Goal: Check status: Check status

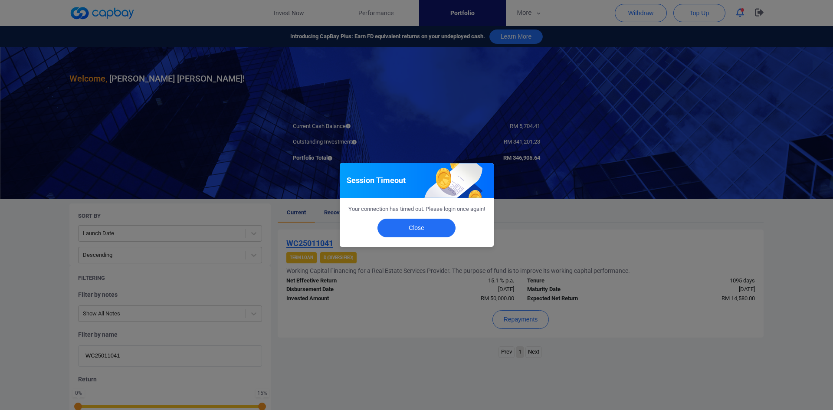
click at [406, 231] on button "Close" at bounding box center [416, 228] width 78 height 19
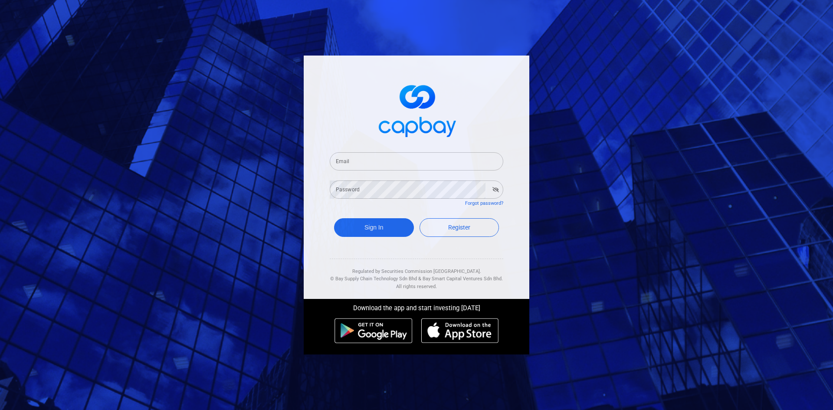
click at [378, 161] on input "Email" at bounding box center [416, 161] width 173 height 18
type input "[EMAIL_ADDRESS][DOMAIN_NAME]"
click at [334, 218] on button "Sign In" at bounding box center [374, 227] width 80 height 19
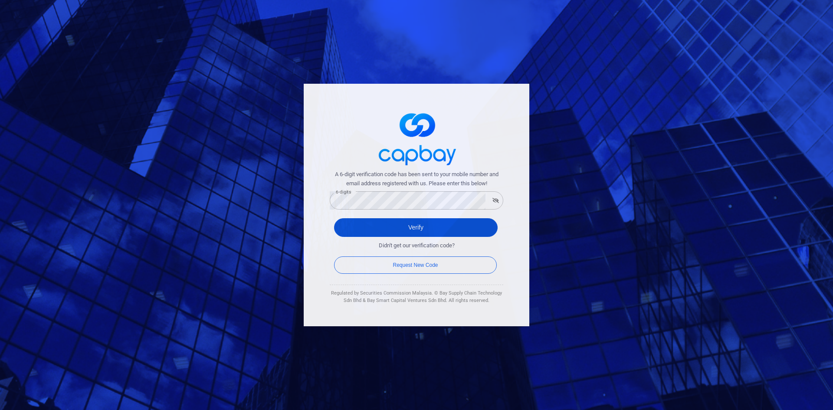
click at [401, 223] on button "Verify" at bounding box center [416, 227] width 164 height 19
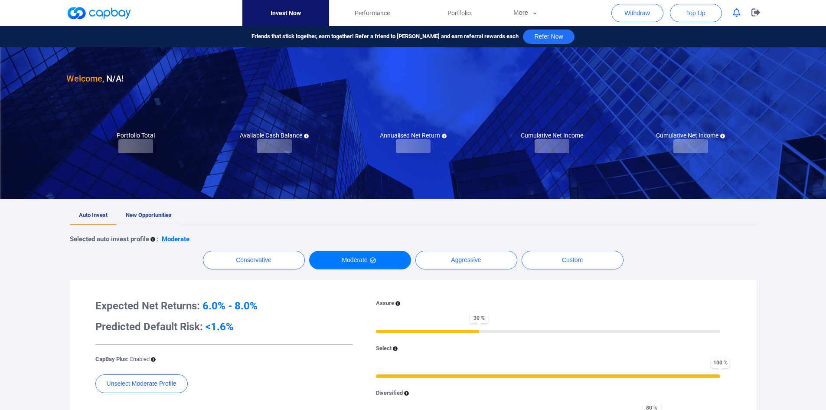
checkbox input "true"
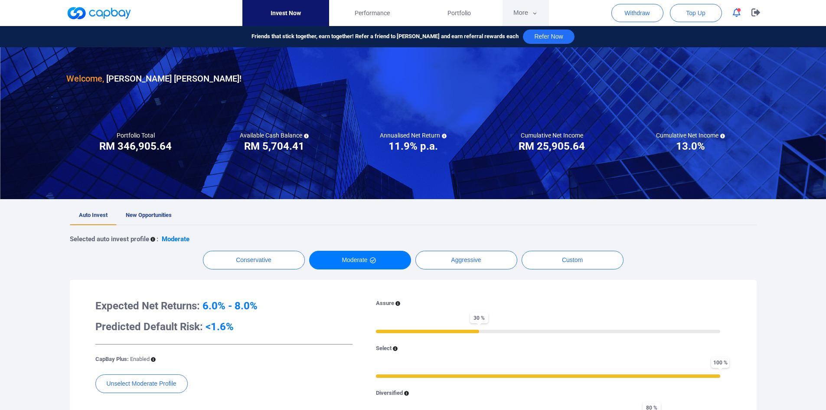
click at [521, 14] on button "More" at bounding box center [526, 13] width 46 height 26
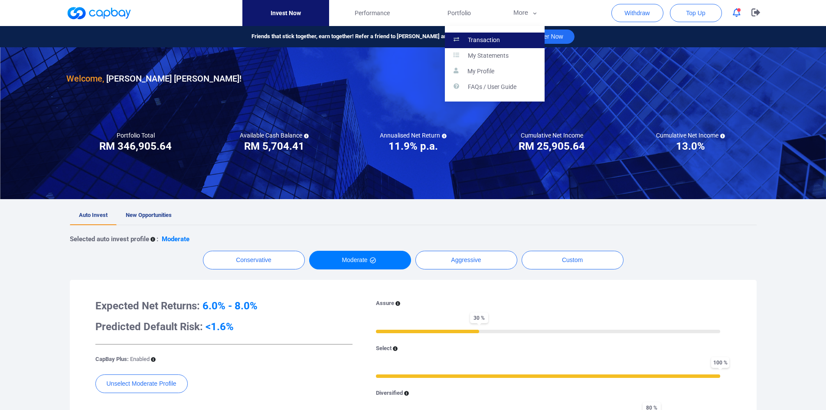
click at [497, 37] on p "Transaction" at bounding box center [484, 40] width 32 height 8
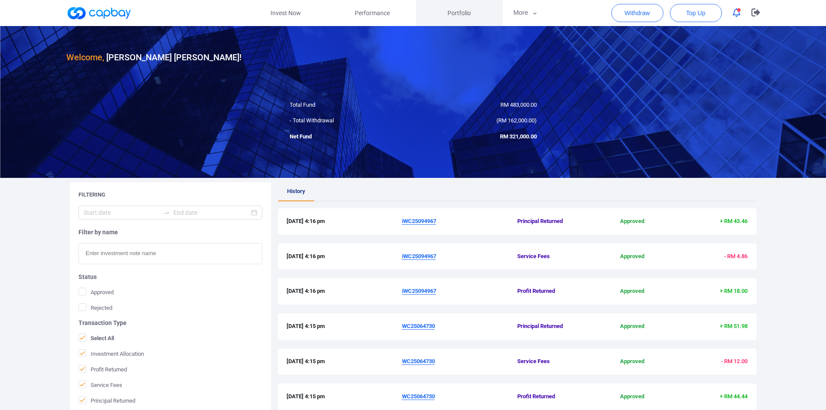
click at [463, 16] on span "Portfolio" at bounding box center [459, 13] width 23 height 10
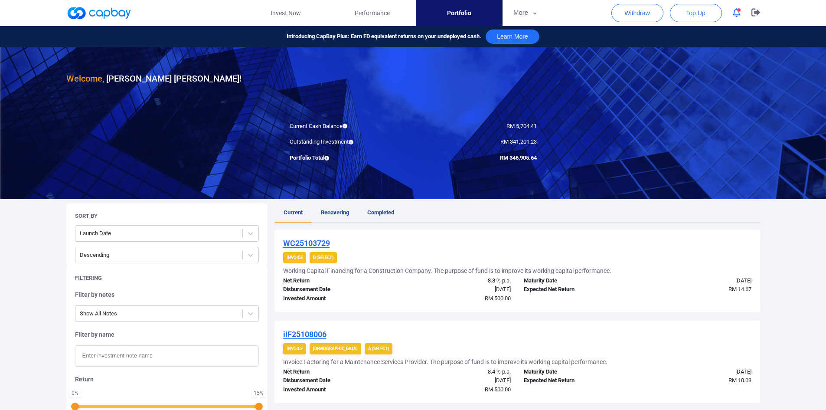
click at [130, 356] on input "text" at bounding box center [167, 355] width 184 height 21
paste input "WC25014526"
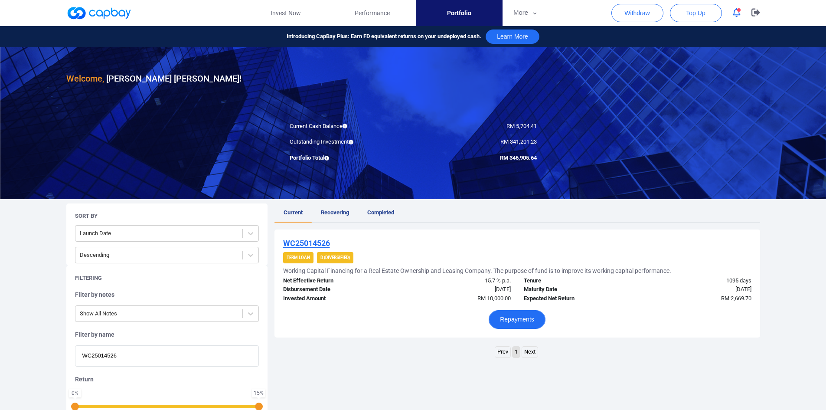
type input "WC25014526"
click at [520, 318] on button "Repayments" at bounding box center [517, 319] width 57 height 19
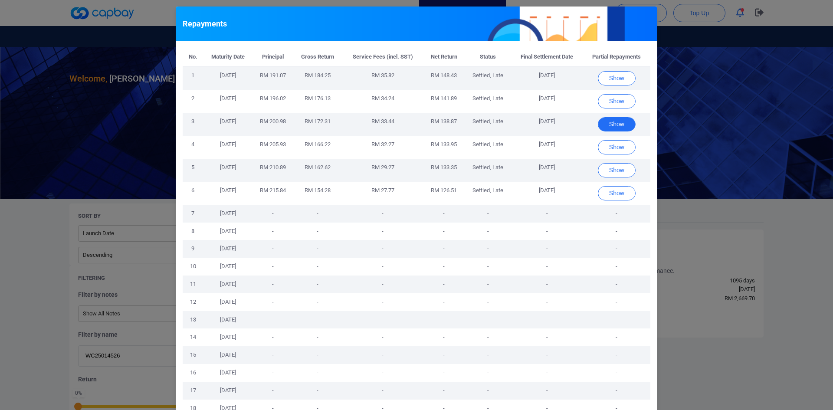
click at [616, 124] on button "Show" at bounding box center [617, 124] width 38 height 14
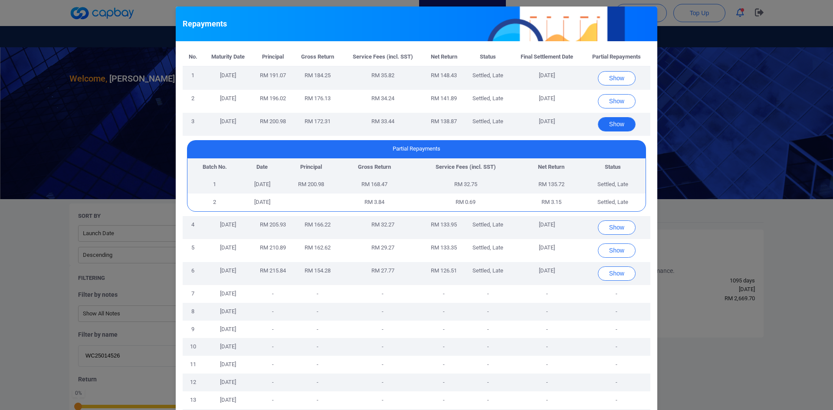
click at [622, 121] on button "Show" at bounding box center [617, 124] width 38 height 14
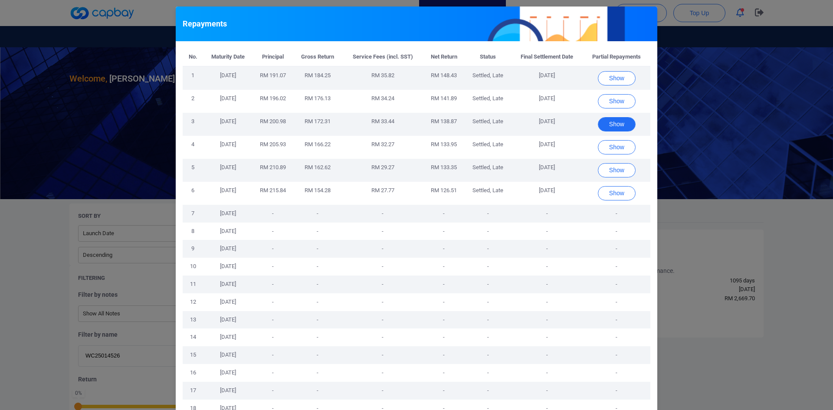
click at [610, 124] on button "Show" at bounding box center [617, 124] width 38 height 14
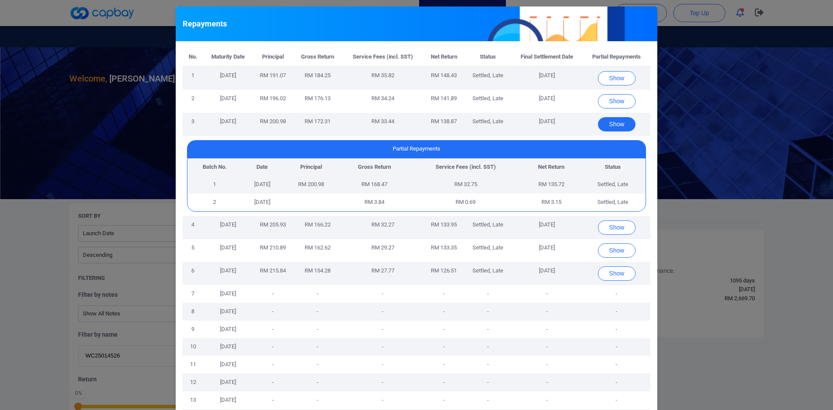
click at [611, 123] on button "Show" at bounding box center [617, 124] width 38 height 14
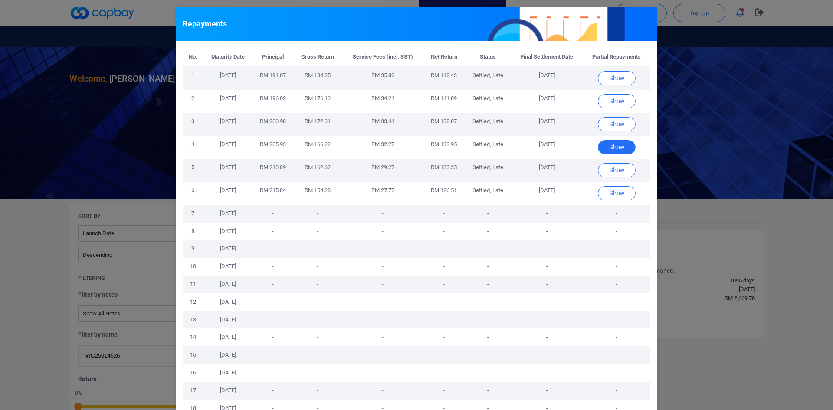
click at [618, 146] on button "Show" at bounding box center [617, 147] width 38 height 14
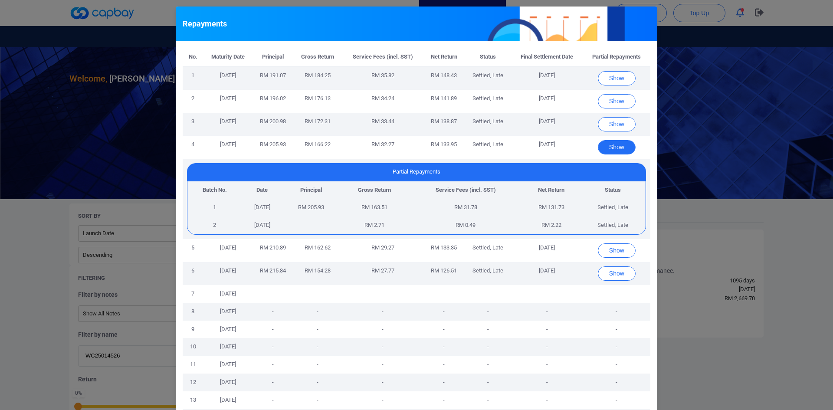
click at [618, 146] on button "Show" at bounding box center [617, 147] width 38 height 14
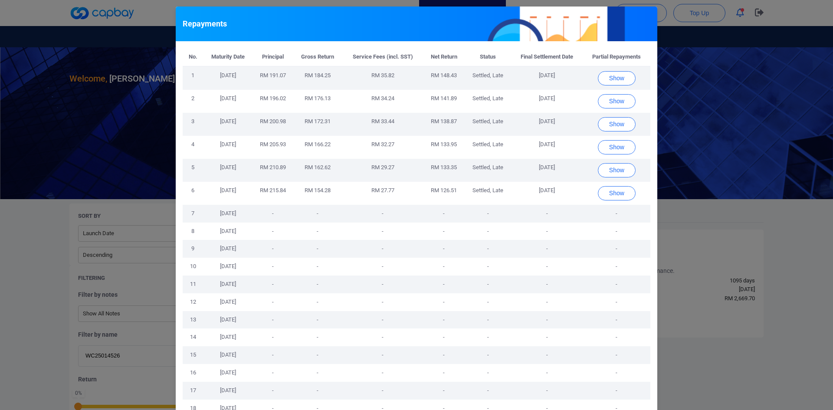
drag, startPoint x: 527, startPoint y: 122, endPoint x: 559, endPoint y: 121, distance: 31.7
click at [559, 121] on td "[DATE]" at bounding box center [547, 124] width 72 height 23
drag, startPoint x: 491, startPoint y: 121, endPoint x: 556, endPoint y: 122, distance: 65.9
click at [556, 122] on tr "3 [DATE] RM 200.98 RM 172.31 RM 33.44 RM 138.87 Settled, Late [DATE] Show" at bounding box center [417, 124] width 468 height 23
copy tr "Settled, Late [DATE]"
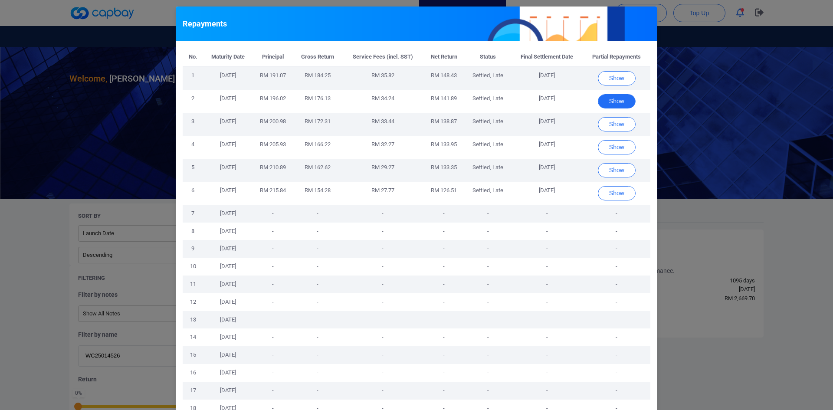
click at [618, 97] on button "Show" at bounding box center [617, 101] width 38 height 14
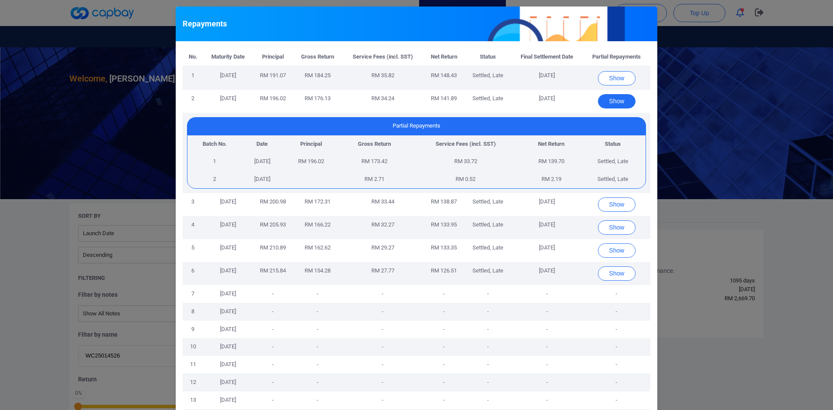
click at [618, 97] on button "Show" at bounding box center [617, 101] width 38 height 14
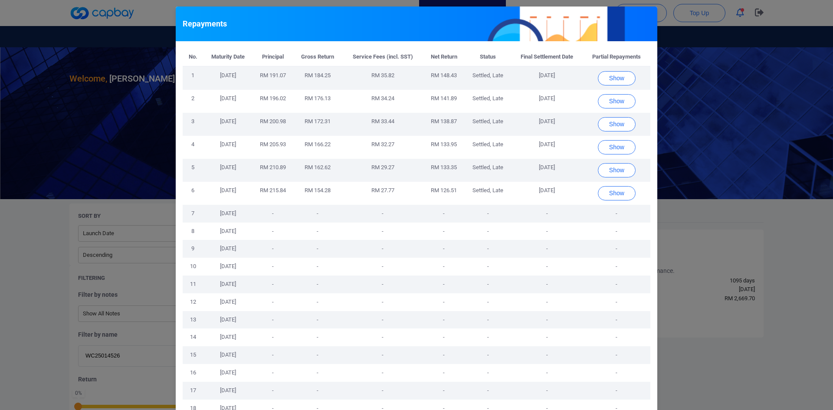
click at [569, 159] on td "[DATE]" at bounding box center [547, 170] width 72 height 23
click at [612, 101] on button "Show" at bounding box center [617, 101] width 38 height 14
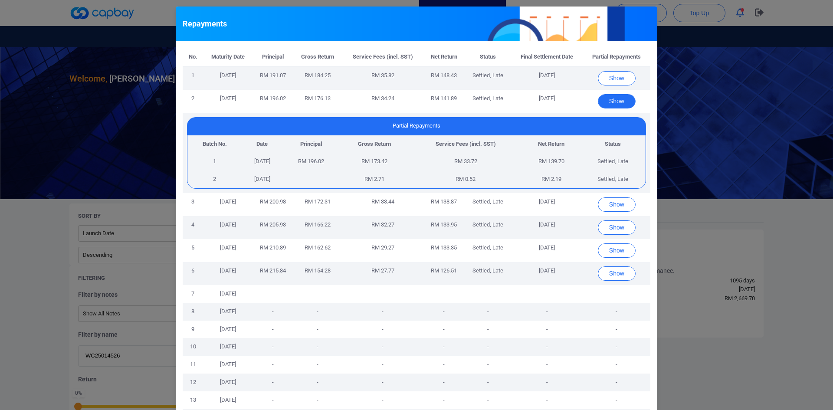
click at [612, 101] on button "Show" at bounding box center [617, 101] width 38 height 14
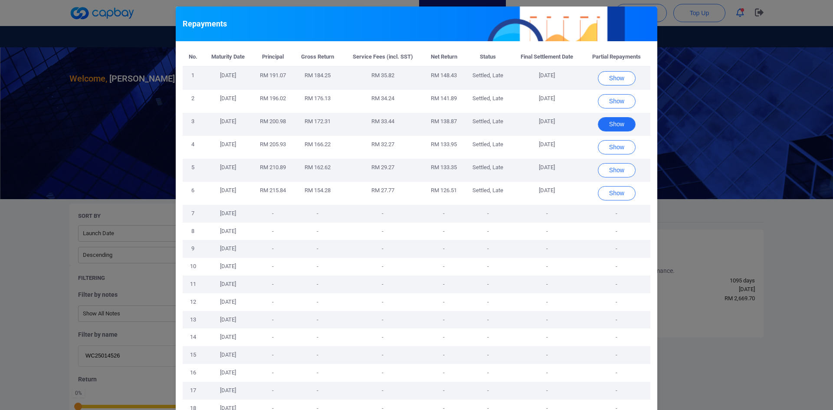
click at [614, 128] on button "Show" at bounding box center [617, 124] width 38 height 14
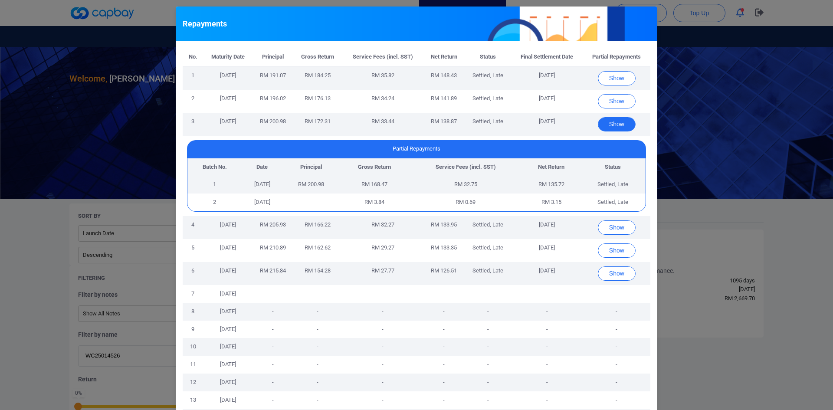
click at [614, 128] on button "Show" at bounding box center [617, 124] width 38 height 14
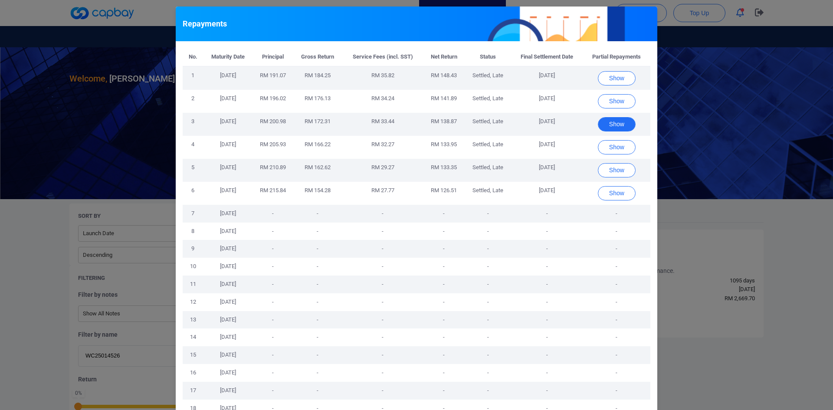
click at [614, 128] on button "Show" at bounding box center [617, 124] width 38 height 14
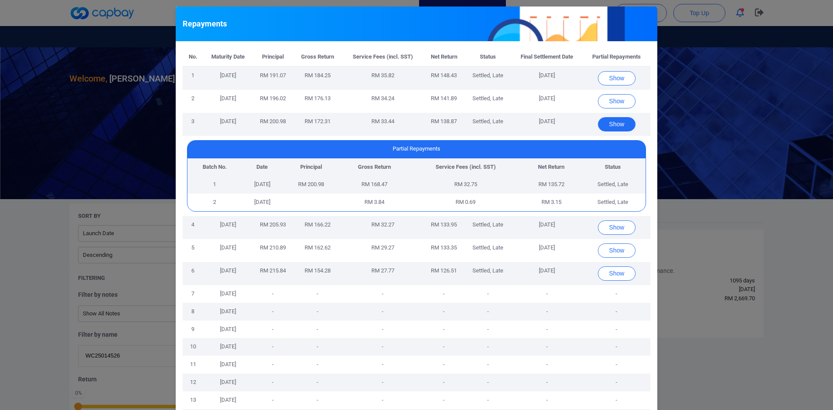
click at [614, 128] on button "Show" at bounding box center [617, 124] width 38 height 14
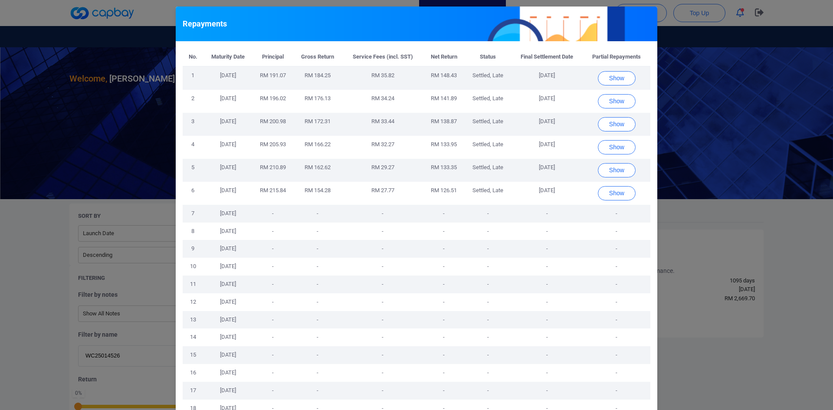
drag, startPoint x: 464, startPoint y: 120, endPoint x: 598, endPoint y: 154, distance: 138.3
click at [559, 121] on tr "3 [DATE] RM 200.98 RM 172.31 RM 33.44 RM 138.87 Settled, Late [DATE] Show" at bounding box center [417, 124] width 468 height 23
click at [324, 121] on span "RM 172.31" at bounding box center [317, 121] width 26 height 7
click at [618, 79] on button "Show" at bounding box center [617, 78] width 38 height 14
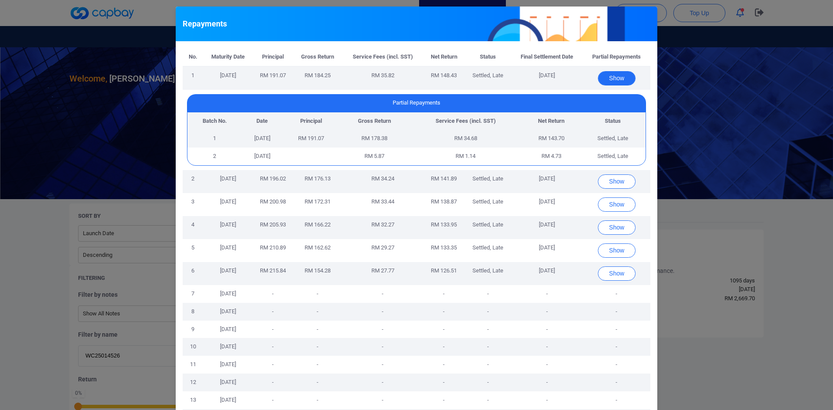
click at [618, 79] on button "Show" at bounding box center [617, 78] width 38 height 14
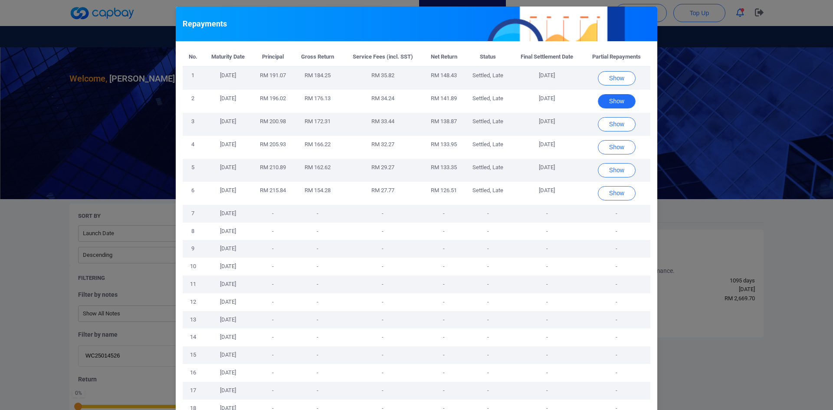
click at [622, 100] on button "Show" at bounding box center [617, 101] width 38 height 14
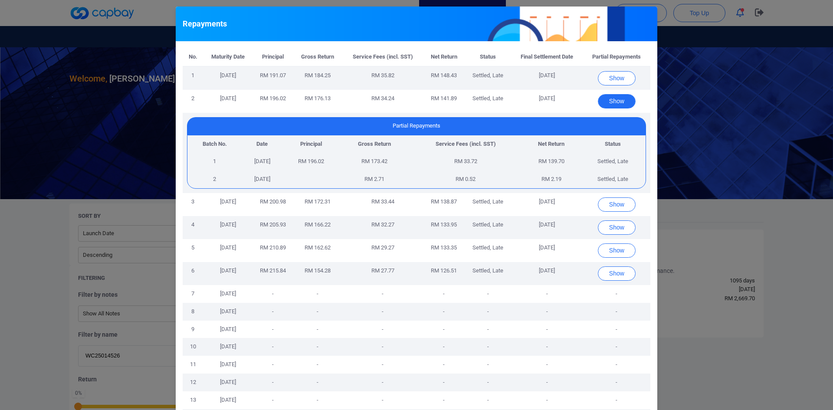
click at [622, 99] on button "Show" at bounding box center [617, 101] width 38 height 14
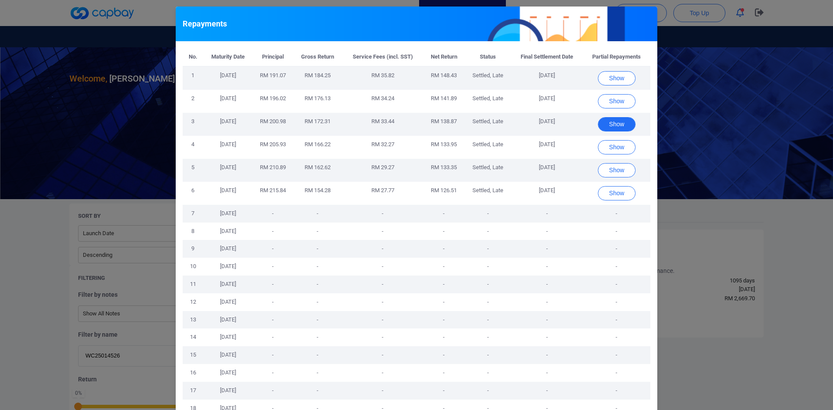
click at [618, 126] on button "Show" at bounding box center [617, 124] width 38 height 14
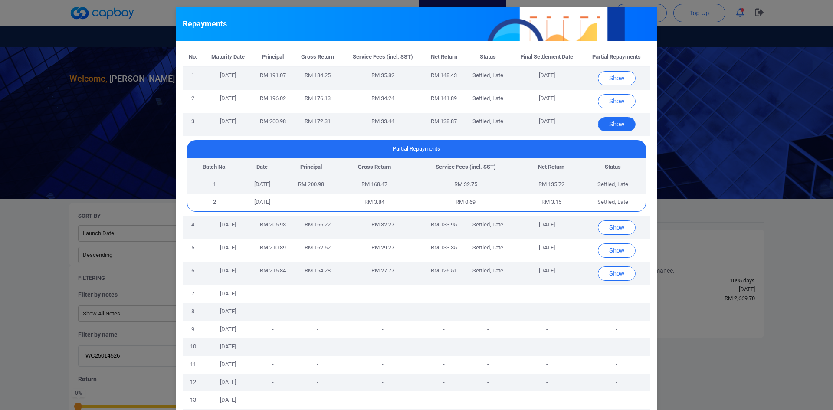
drag, startPoint x: 615, startPoint y: 122, endPoint x: 621, endPoint y: 121, distance: 6.6
click at [615, 122] on button "Show" at bounding box center [617, 124] width 38 height 14
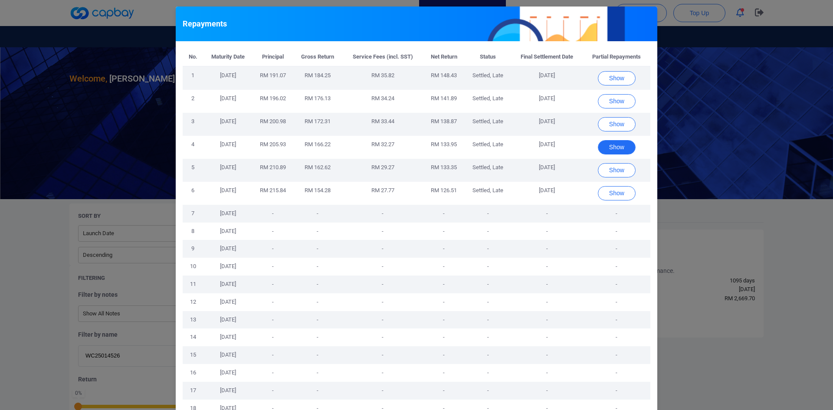
click at [614, 148] on button "Show" at bounding box center [617, 147] width 38 height 14
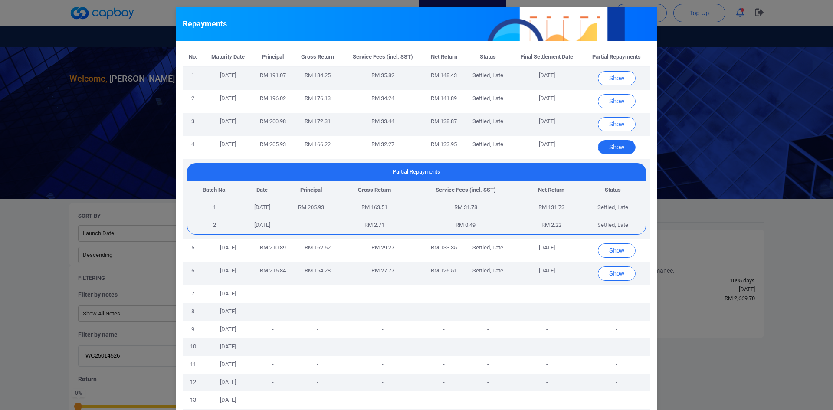
drag, startPoint x: 612, startPoint y: 151, endPoint x: 619, endPoint y: 148, distance: 7.8
click at [612, 151] on button "Show" at bounding box center [617, 147] width 38 height 14
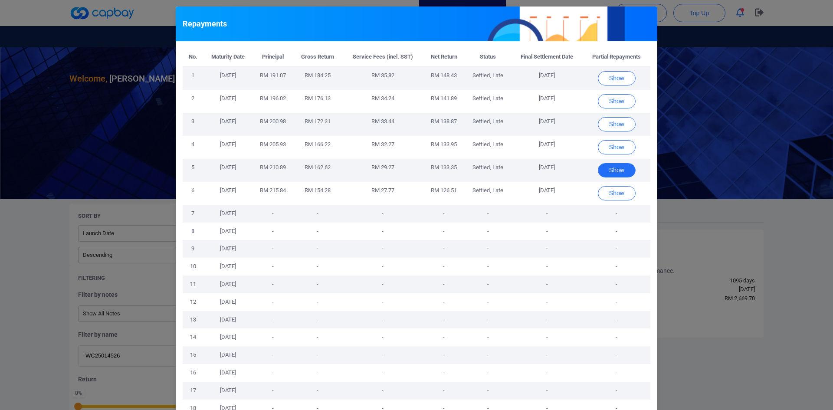
click at [605, 171] on button "Show" at bounding box center [617, 170] width 38 height 14
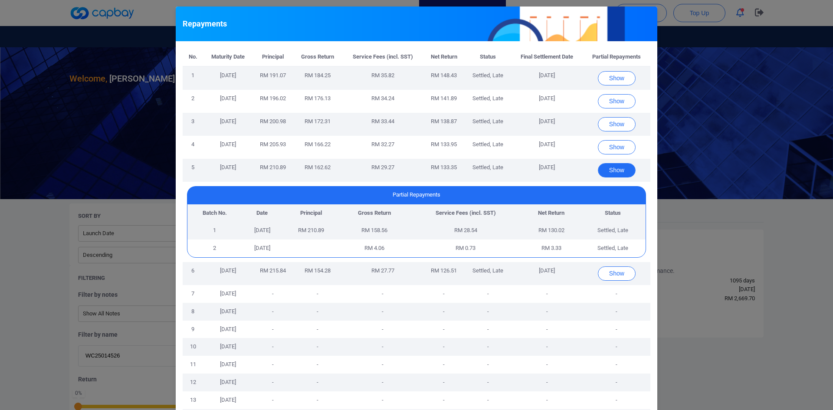
drag, startPoint x: 612, startPoint y: 170, endPoint x: 658, endPoint y: 180, distance: 47.9
click at [612, 170] on button "Show" at bounding box center [617, 170] width 38 height 14
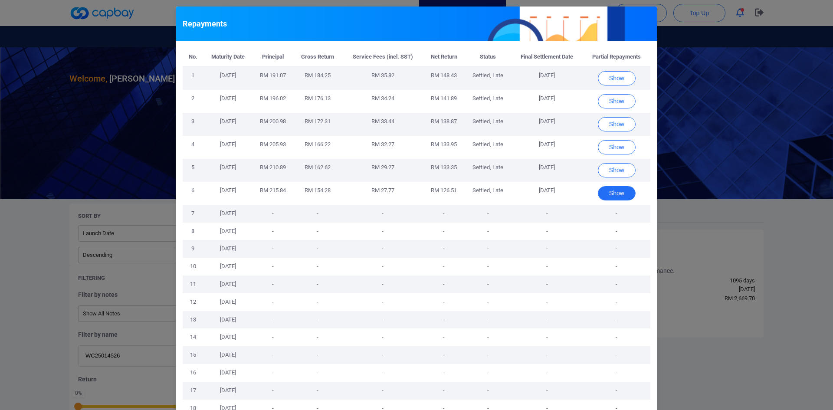
click at [609, 193] on button "Show" at bounding box center [617, 193] width 38 height 14
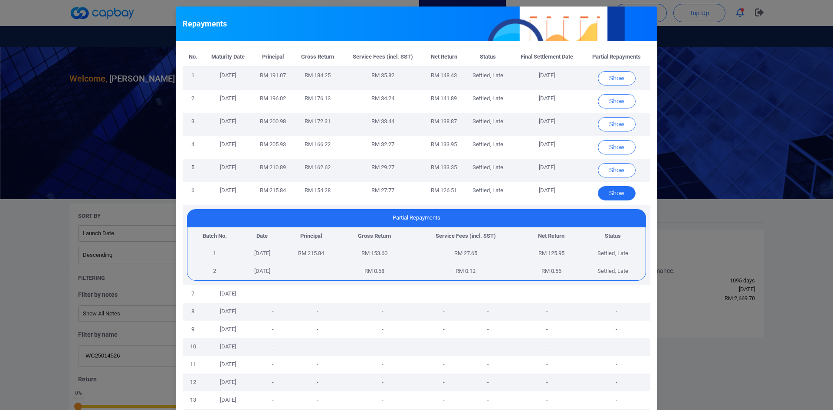
click at [615, 192] on button "Show" at bounding box center [617, 193] width 38 height 14
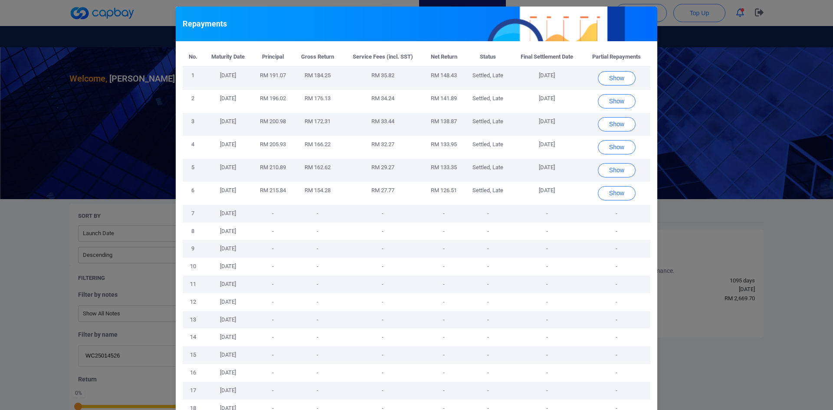
click at [709, 217] on div "Repayments No. Maturity Date Principal Gross Return Service Fees (incl. SST) Ne…" at bounding box center [416, 205] width 833 height 410
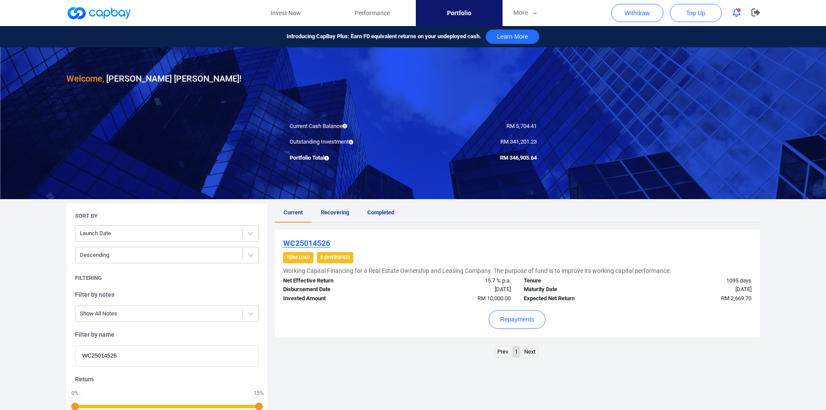
drag, startPoint x: 130, startPoint y: 357, endPoint x: 49, endPoint y: 349, distance: 81.1
click at [49, 349] on div "Welcome, [PERSON_NAME] [PERSON_NAME] ! Current Cash Balance RM 5,704.41 Outstan…" at bounding box center [413, 269] width 826 height 444
click at [520, 10] on button "More" at bounding box center [526, 13] width 46 height 26
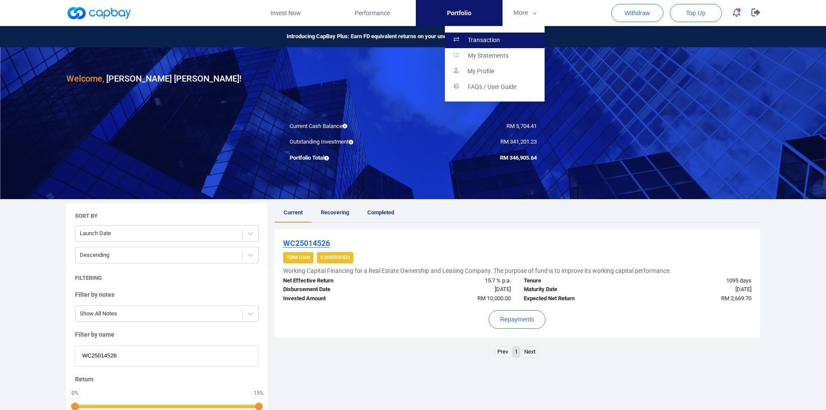
click at [492, 43] on p "Transaction" at bounding box center [484, 40] width 32 height 8
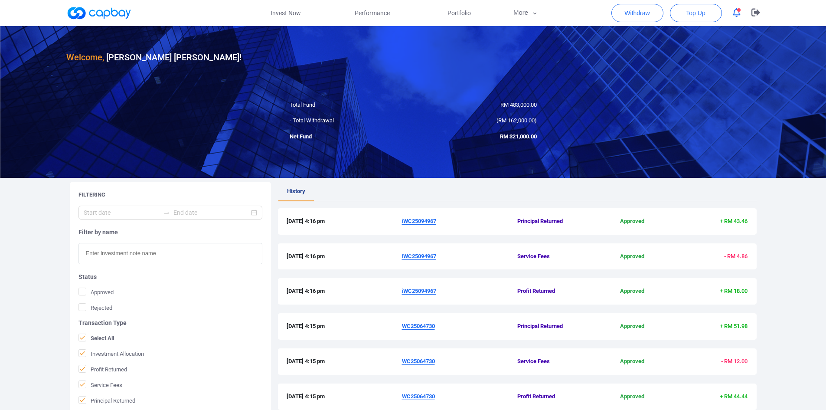
click at [98, 255] on input "text" at bounding box center [171, 253] width 184 height 21
paste input "WC25014526"
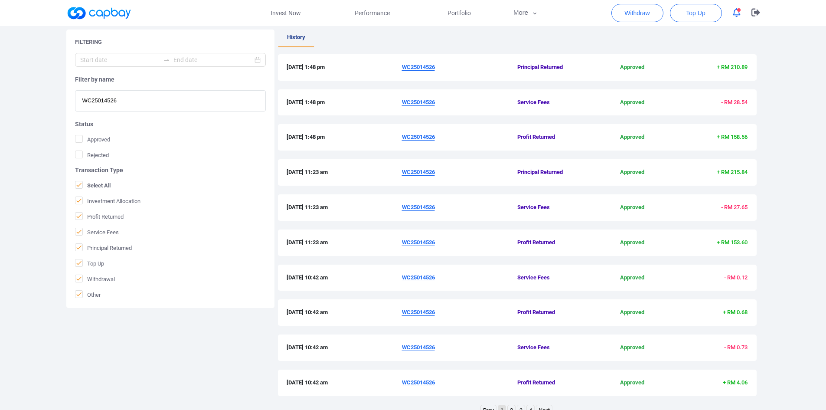
scroll to position [167, 0]
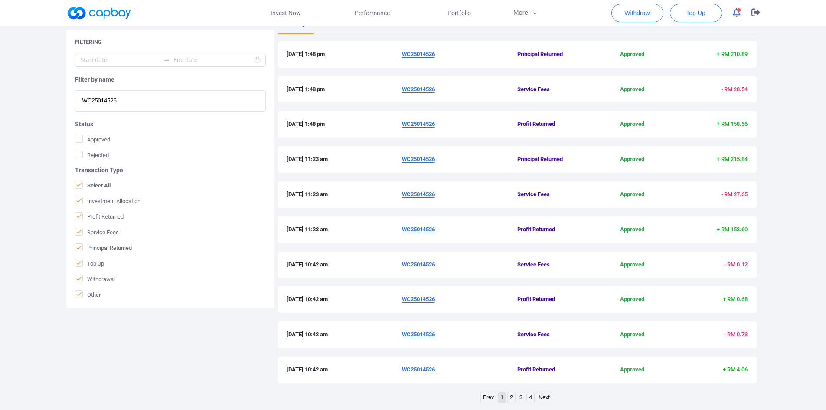
type input "WC25014526"
click at [511, 399] on link "2" at bounding box center [511, 397] width 7 height 11
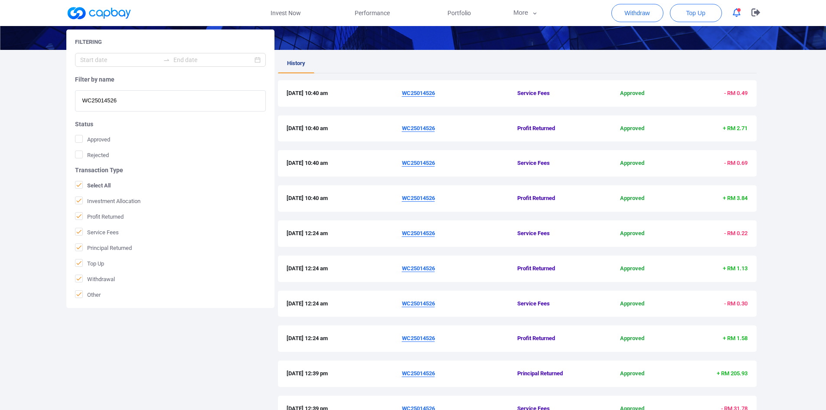
scroll to position [173, 0]
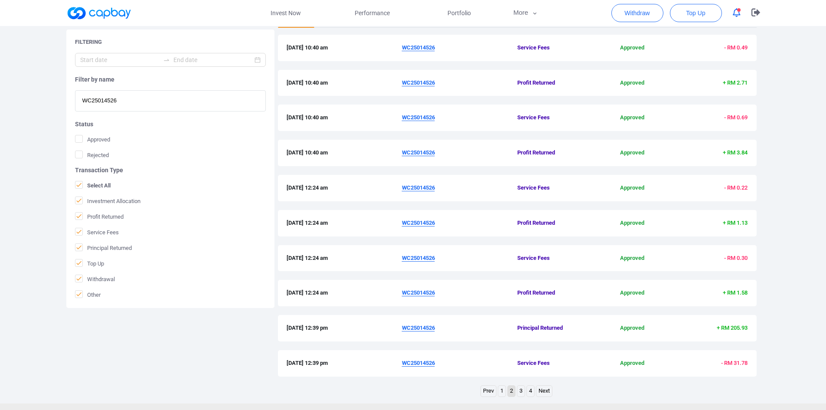
click at [500, 389] on link "1" at bounding box center [501, 391] width 7 height 11
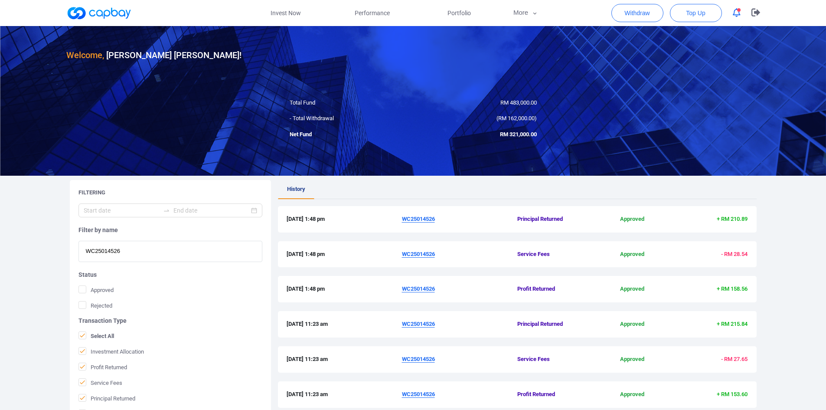
scroll to position [0, 0]
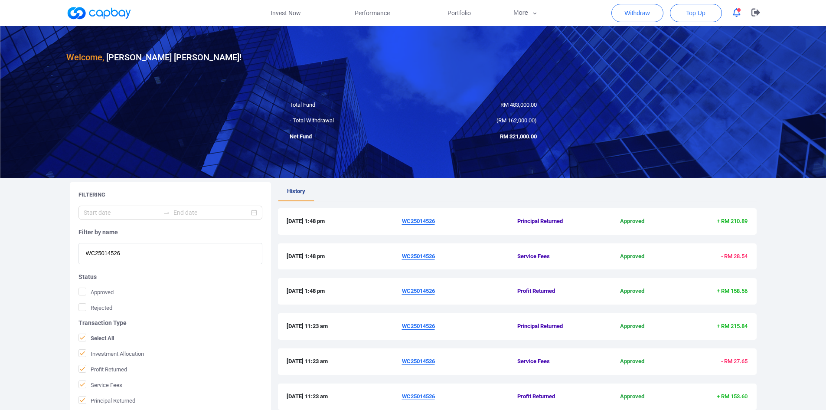
click at [179, 254] on input "WC25014526" at bounding box center [171, 253] width 184 height 21
drag, startPoint x: 441, startPoint y: 222, endPoint x: 402, endPoint y: 222, distance: 38.2
click at [402, 222] on span "WC25014526" at bounding box center [459, 221] width 115 height 9
copy u "WC25014526"
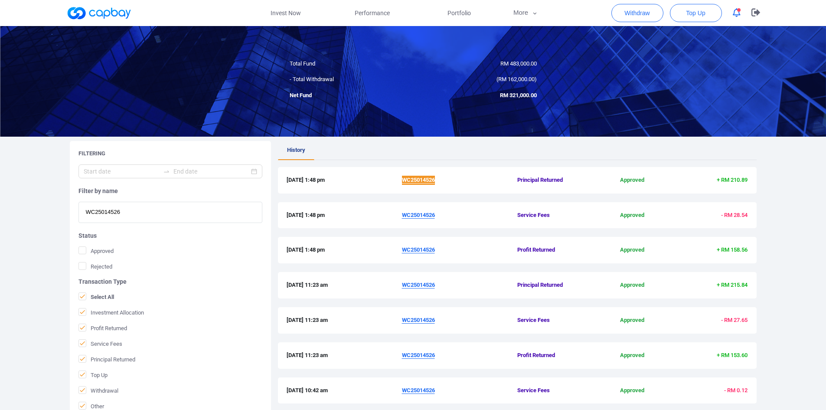
scroll to position [87, 0]
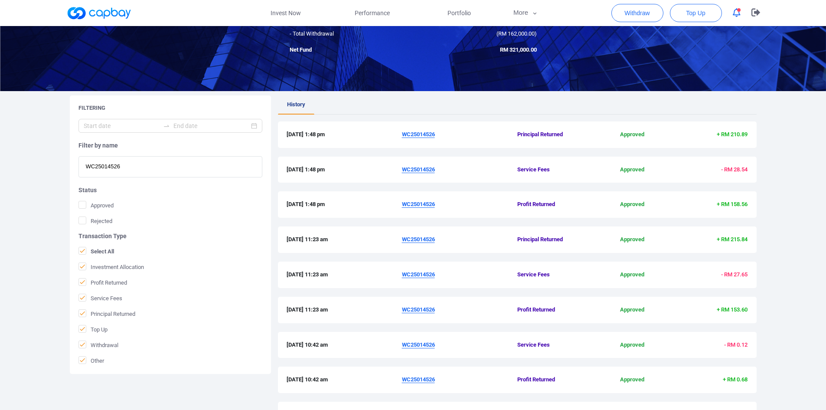
drag, startPoint x: 777, startPoint y: 183, endPoint x: 769, endPoint y: 177, distance: 9.9
click at [777, 183] on div "Welcome, [PERSON_NAME] [PERSON_NAME] ! Total Fund RM 483,000.00 - Total Withdra…" at bounding box center [413, 214] width 826 height 551
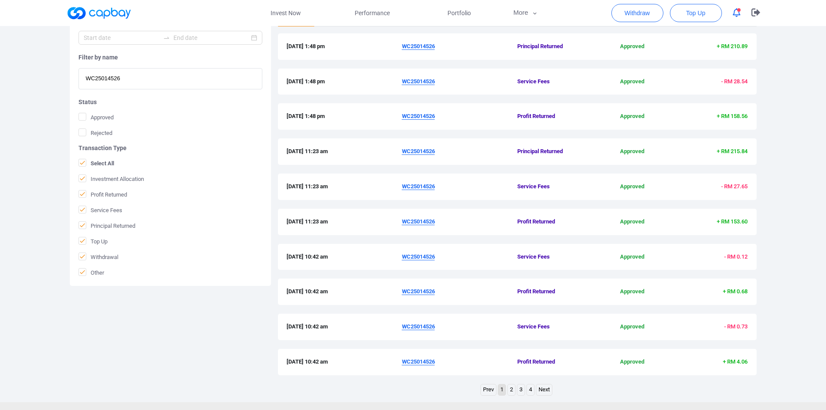
scroll to position [124, 0]
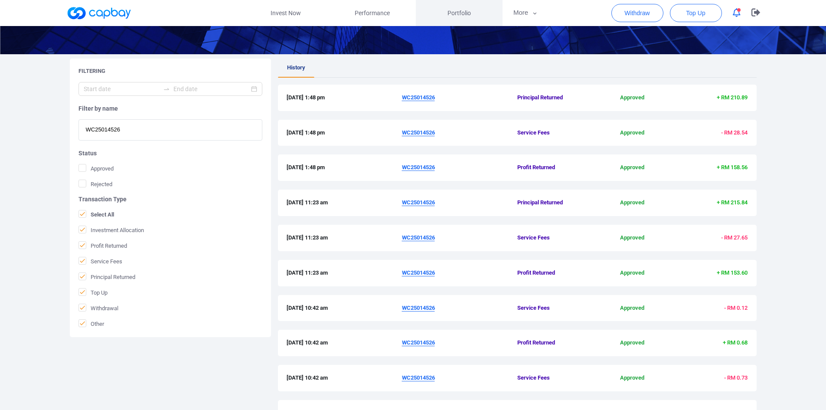
click at [454, 10] on span "Portfolio" at bounding box center [459, 13] width 23 height 10
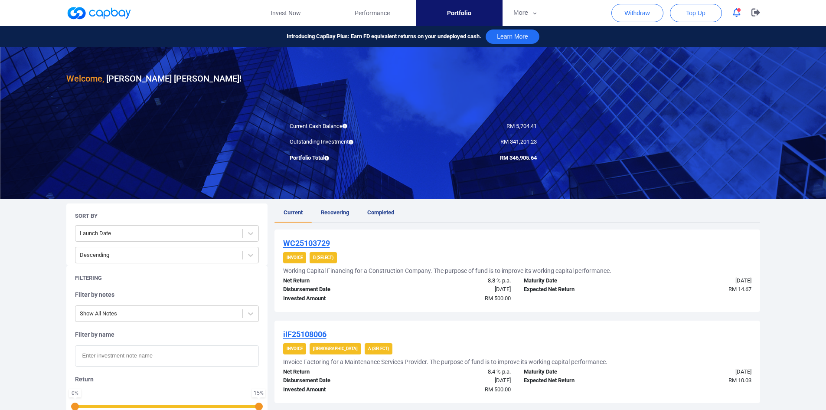
click at [129, 355] on input "text" at bounding box center [167, 355] width 184 height 21
click at [111, 359] on input "text" at bounding box center [167, 355] width 184 height 21
paste input "WC25014526"
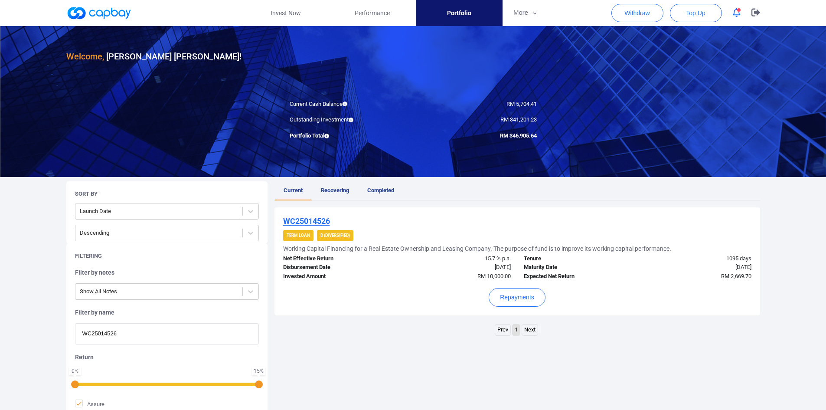
scroll to position [43, 0]
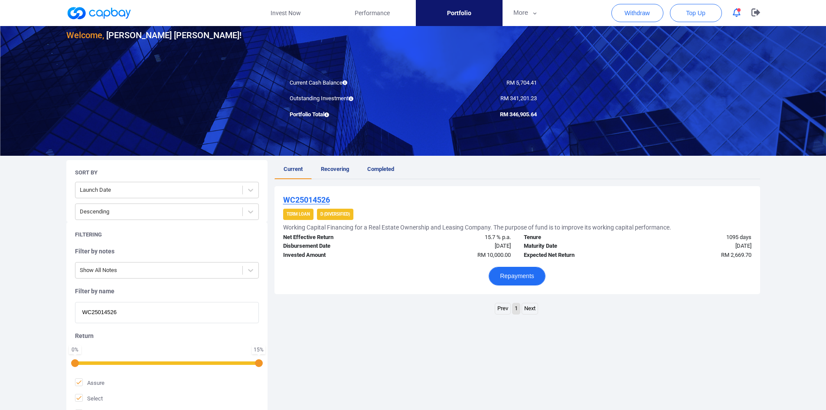
type input "WC25014526"
click at [518, 277] on button "Repayments" at bounding box center [517, 276] width 57 height 19
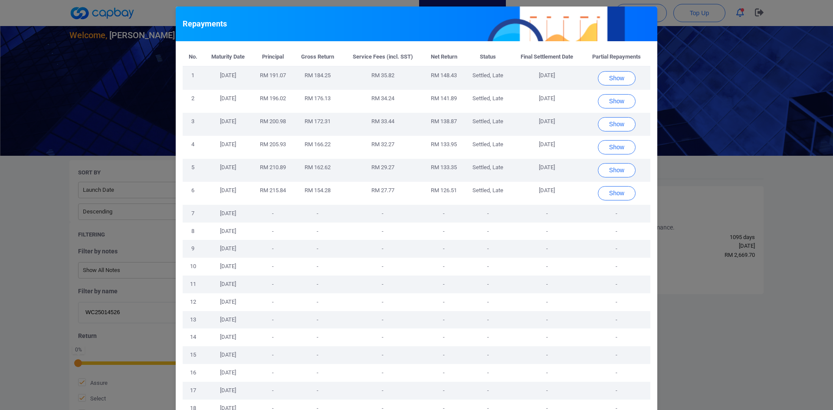
click at [754, 206] on div "Repayments No. Maturity Date Principal Gross Return Service Fees (incl. SST) Ne…" at bounding box center [416, 205] width 833 height 410
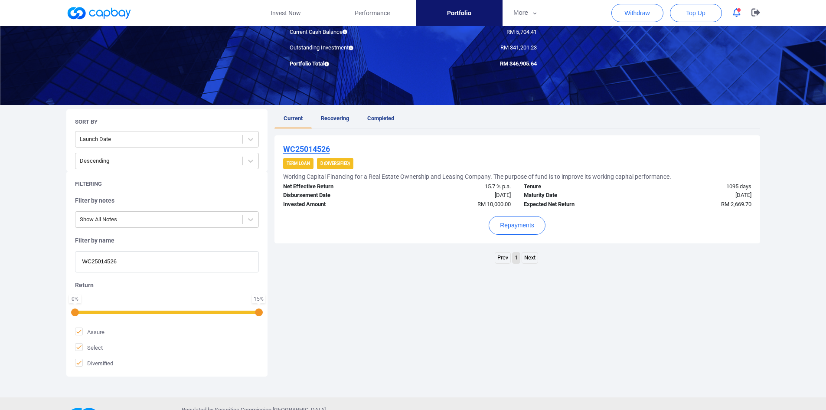
scroll to position [125, 0]
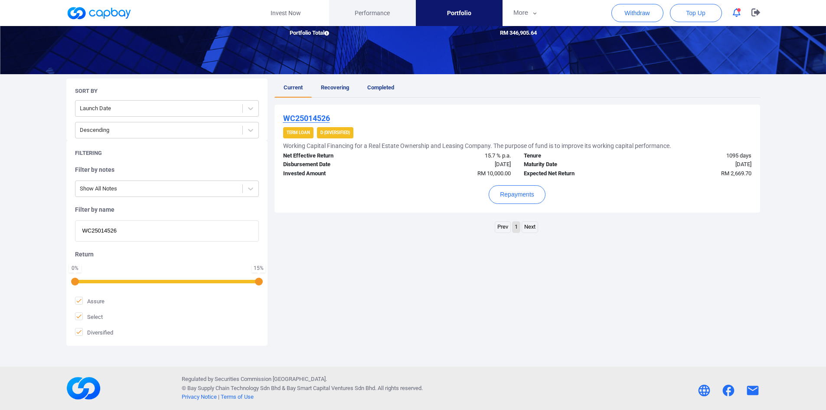
click at [355, 10] on span "Performance" at bounding box center [372, 13] width 35 height 10
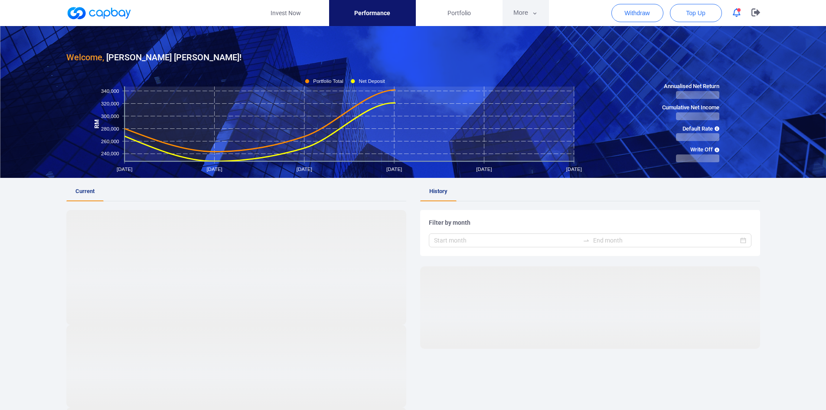
click at [515, 6] on button "More" at bounding box center [526, 13] width 46 height 26
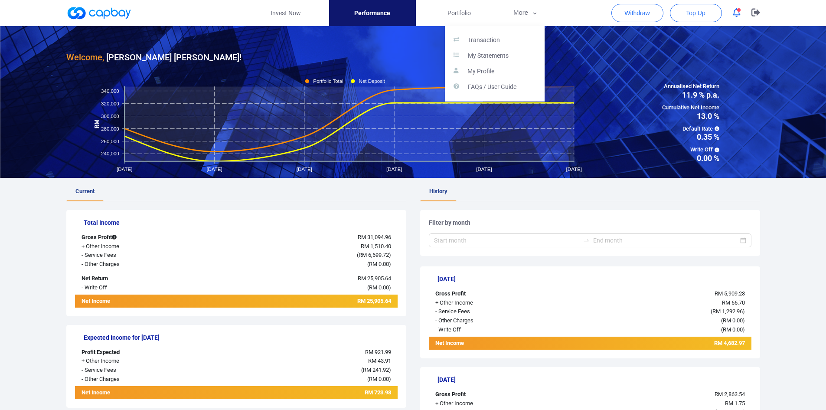
click at [458, 10] on button "button" at bounding box center [413, 205] width 826 height 410
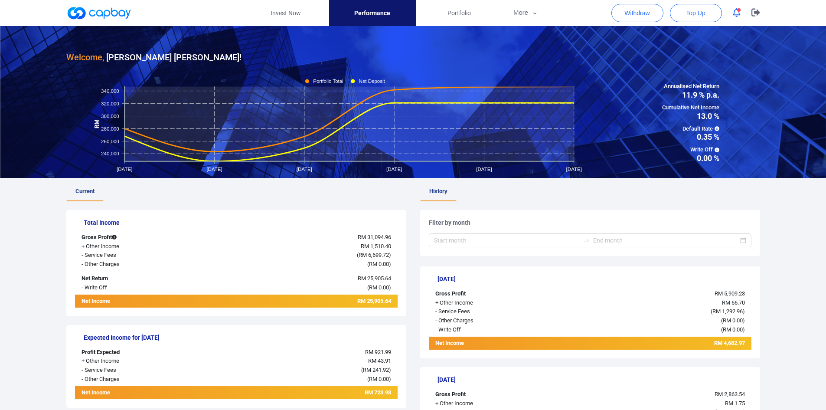
click at [458, 10] on span "Portfolio" at bounding box center [459, 13] width 23 height 10
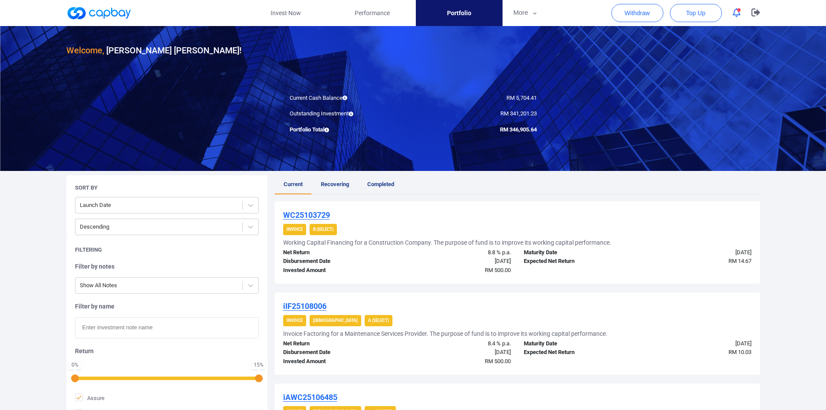
scroll to position [43, 0]
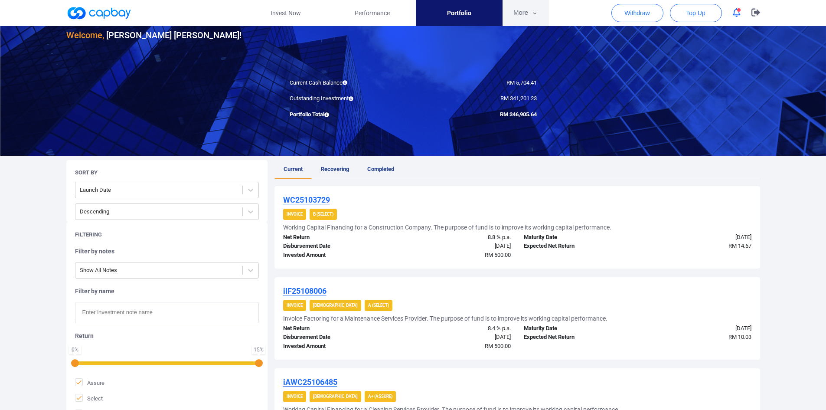
click at [526, 12] on button "More" at bounding box center [526, 13] width 46 height 26
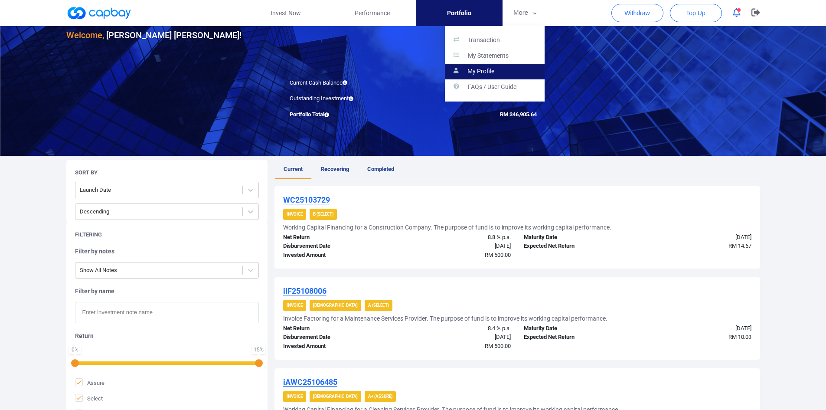
click at [488, 70] on p "My Profile" at bounding box center [481, 72] width 27 height 8
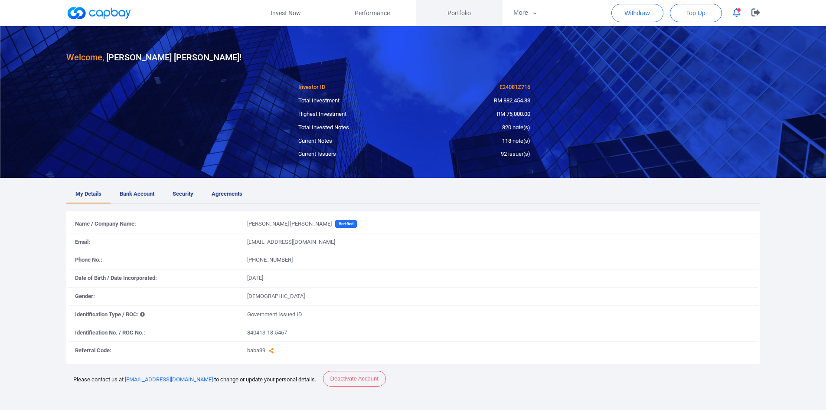
click at [459, 15] on span "Portfolio" at bounding box center [459, 13] width 23 height 10
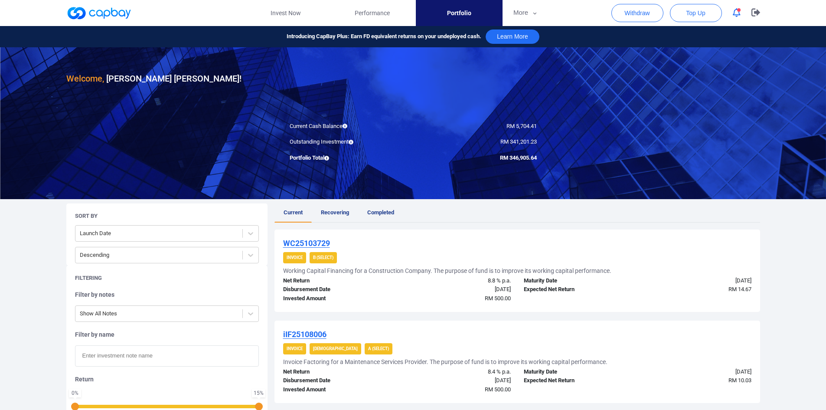
click at [114, 355] on input "text" at bounding box center [167, 355] width 184 height 21
paste input "WC25054117"
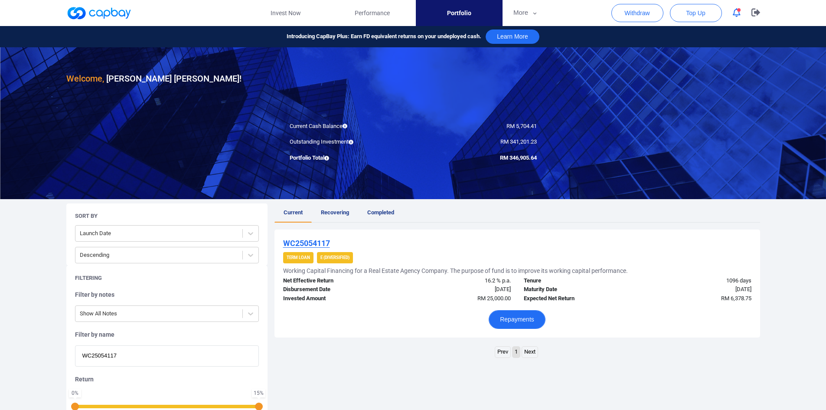
type input "WC25054117"
click at [521, 322] on button "Repayments" at bounding box center [517, 319] width 57 height 19
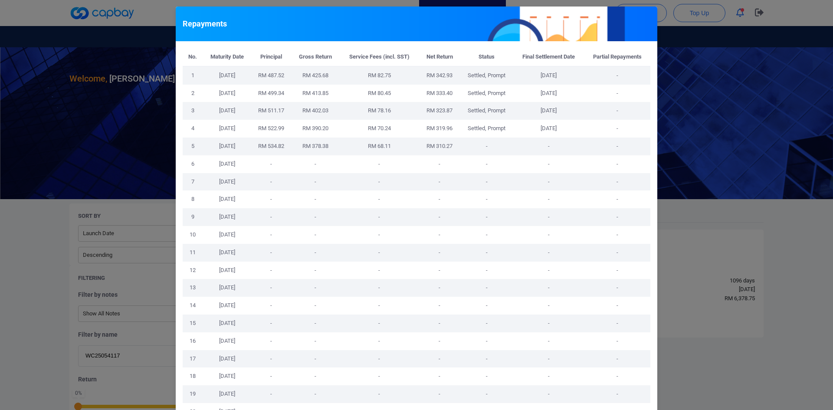
drag, startPoint x: 461, startPoint y: 75, endPoint x: 578, endPoint y: 78, distance: 117.1
click at [578, 78] on tr "1 [DATE] RM 487.52 RM 425.68 RM 82.75 RM 342.93 Settled, Prompt [DATE] -" at bounding box center [417, 75] width 468 height 18
copy tr "Settled, Prompt [DATE]"
click at [710, 213] on div "Repayments No. Maturity Date Principal Gross Return Service Fees (incl. SST) Ne…" at bounding box center [416, 205] width 833 height 410
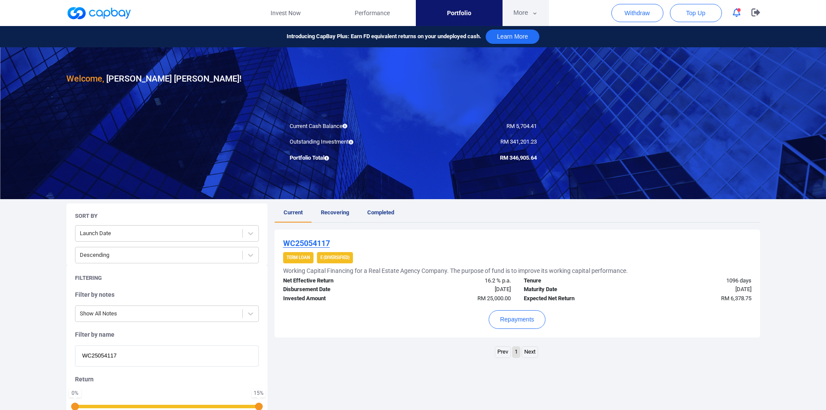
click at [518, 9] on button "More" at bounding box center [526, 13] width 46 height 26
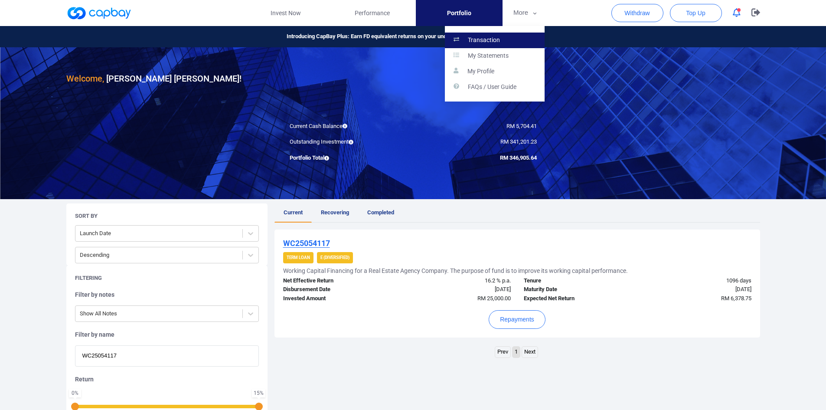
click at [506, 36] on link "Transaction" at bounding box center [495, 41] width 100 height 16
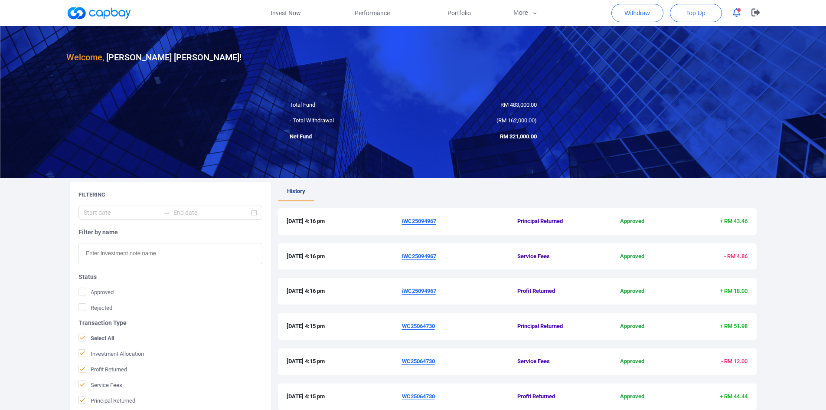
click at [130, 245] on input "text" at bounding box center [171, 253] width 184 height 21
paste input "WC25054117"
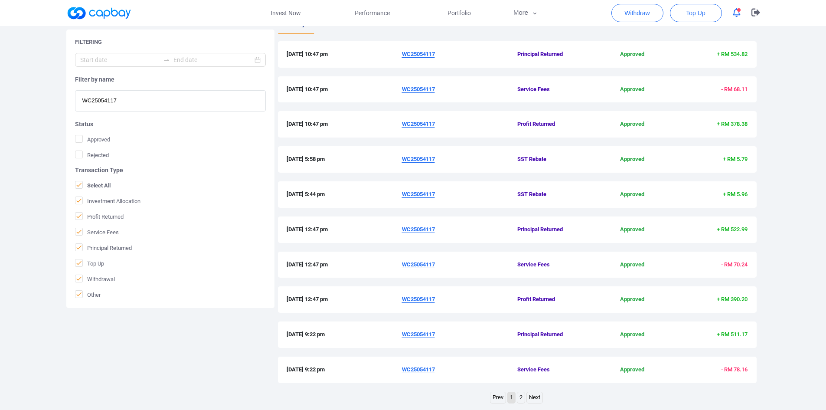
scroll to position [80, 0]
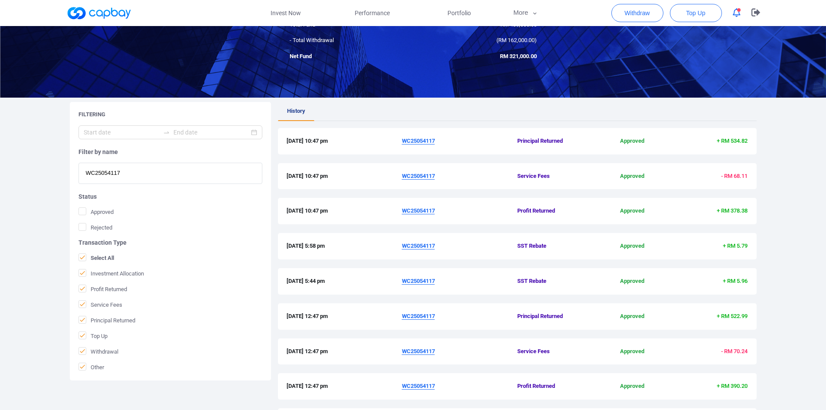
type input "WC25054117"
